Goal: Find specific page/section: Find specific page/section

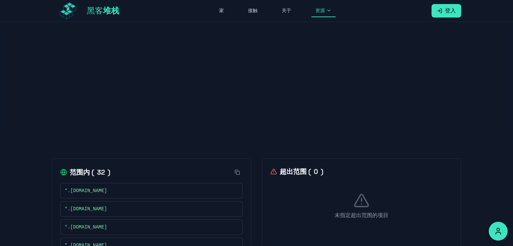
drag, startPoint x: 359, startPoint y: 184, endPoint x: 327, endPoint y: -22, distance: 208.4
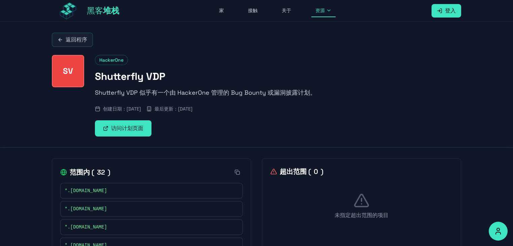
click at [75, 38] on font "返回程序" at bounding box center [77, 39] width 22 height 7
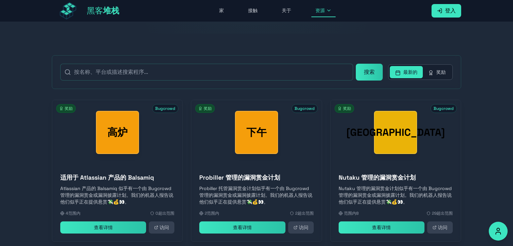
scroll to position [112, 0]
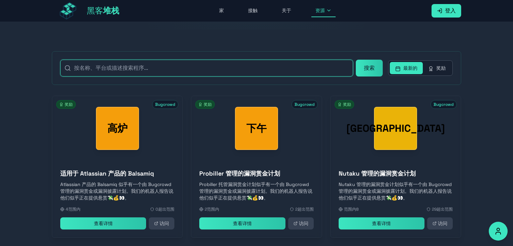
click at [252, 73] on input "text" at bounding box center [206, 68] width 293 height 17
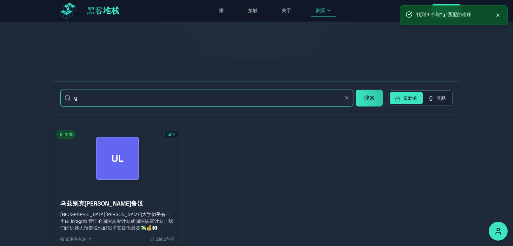
scroll to position [0, 0]
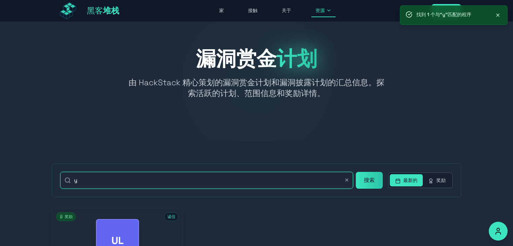
click at [250, 180] on input "y" at bounding box center [206, 180] width 293 height 17
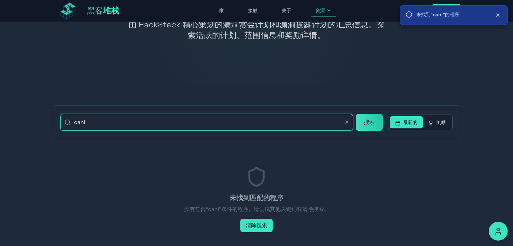
scroll to position [82, 0]
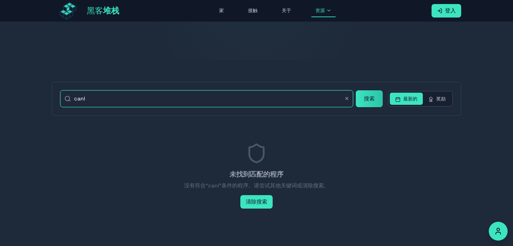
paste input "lendly"
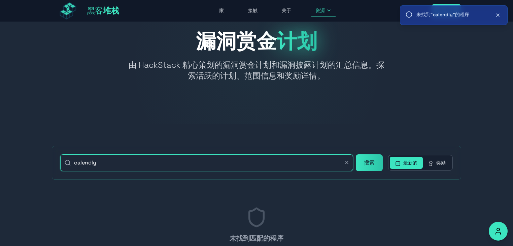
scroll to position [0, 0]
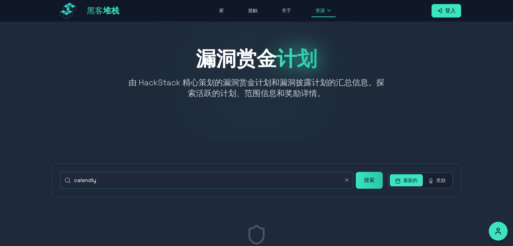
type input "calendly"
click at [103, 14] on font "堆栈" at bounding box center [111, 10] width 16 height 10
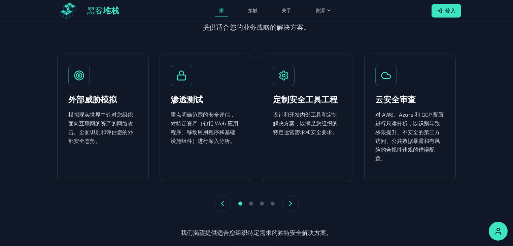
scroll to position [472, 0]
